Goal: Navigation & Orientation: Find specific page/section

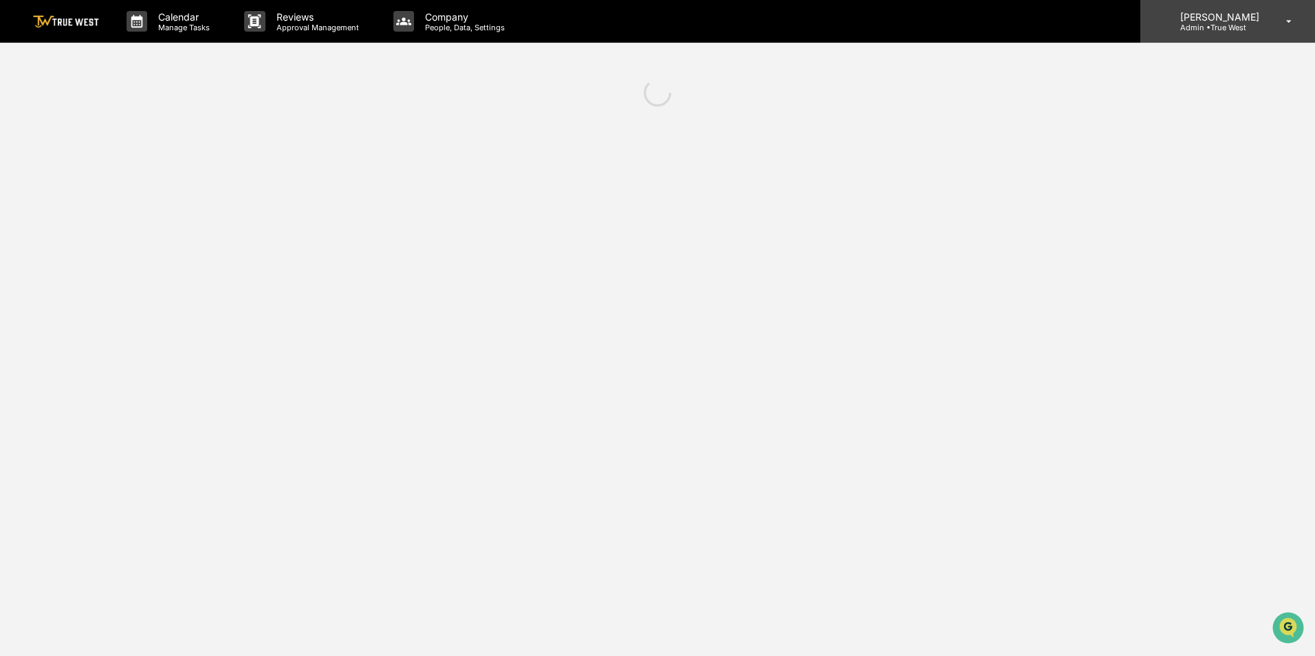
click at [1207, 29] on p "Admin • True West" at bounding box center [1217, 28] width 97 height 10
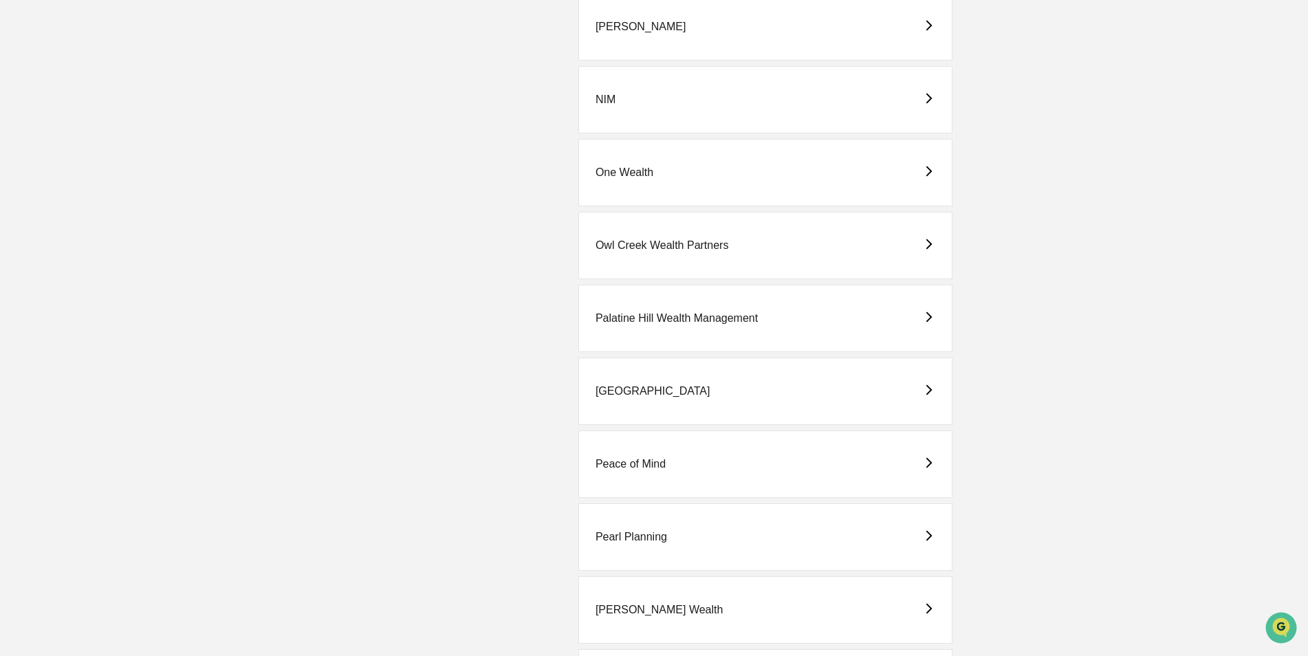
scroll to position [2613, 0]
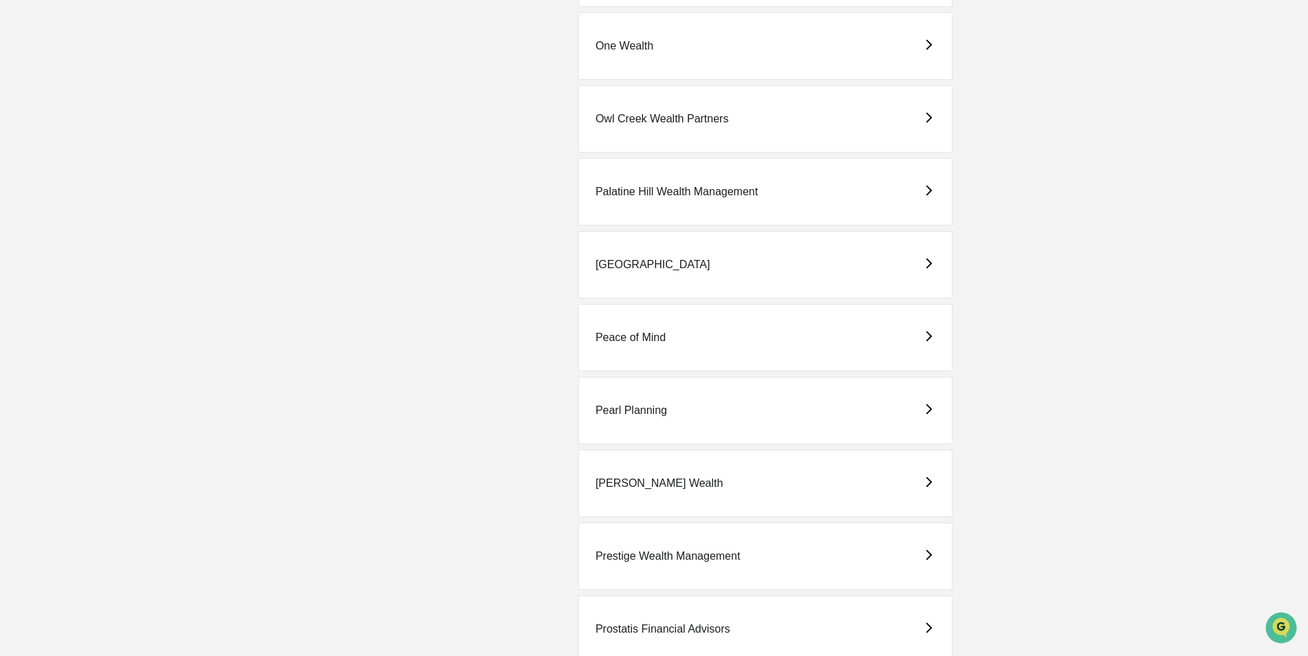
click at [613, 626] on div "Prostatis Financial Advisors" at bounding box center [663, 629] width 135 height 12
